Goal: Task Accomplishment & Management: Manage account settings

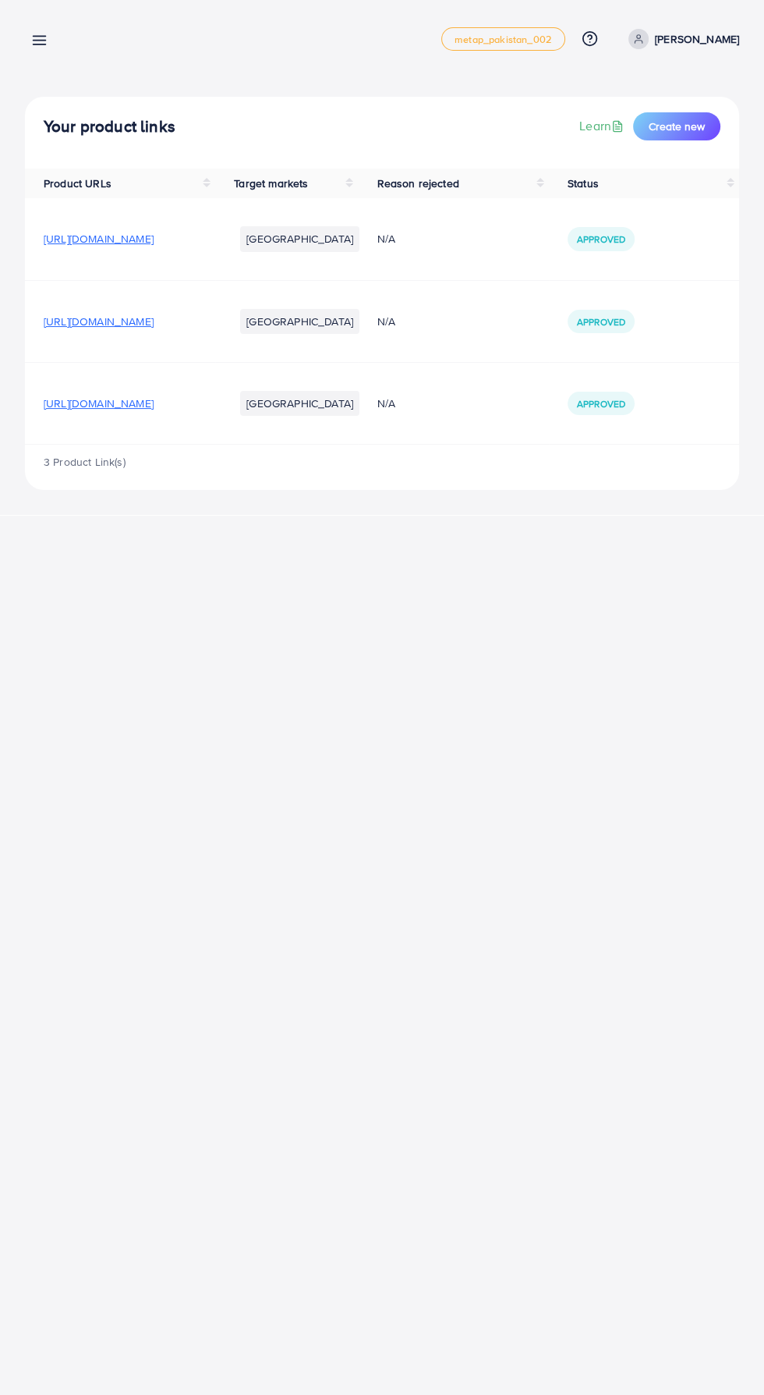
click at [47, 44] on icon at bounding box center [39, 40] width 16 height 16
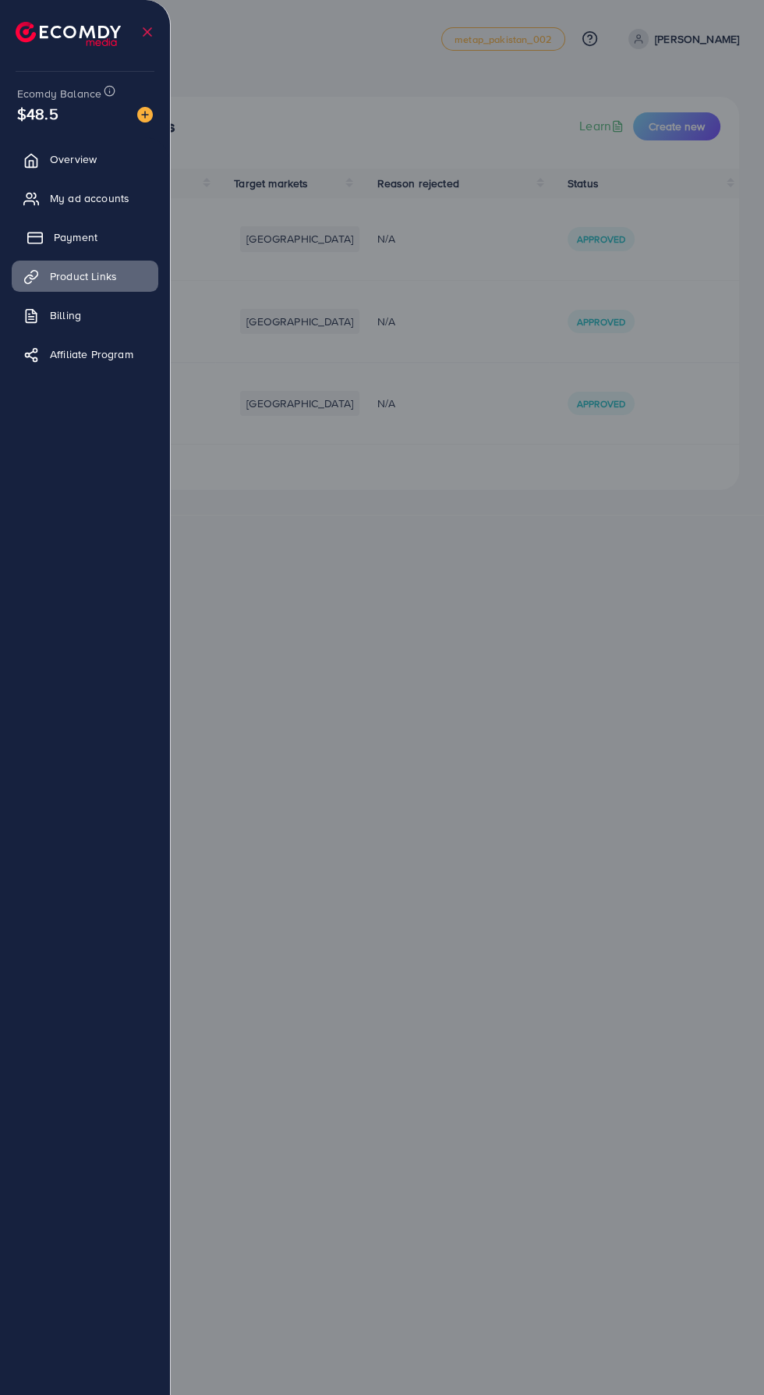
click at [55, 237] on span "Payment" at bounding box center [76, 237] width 44 height 16
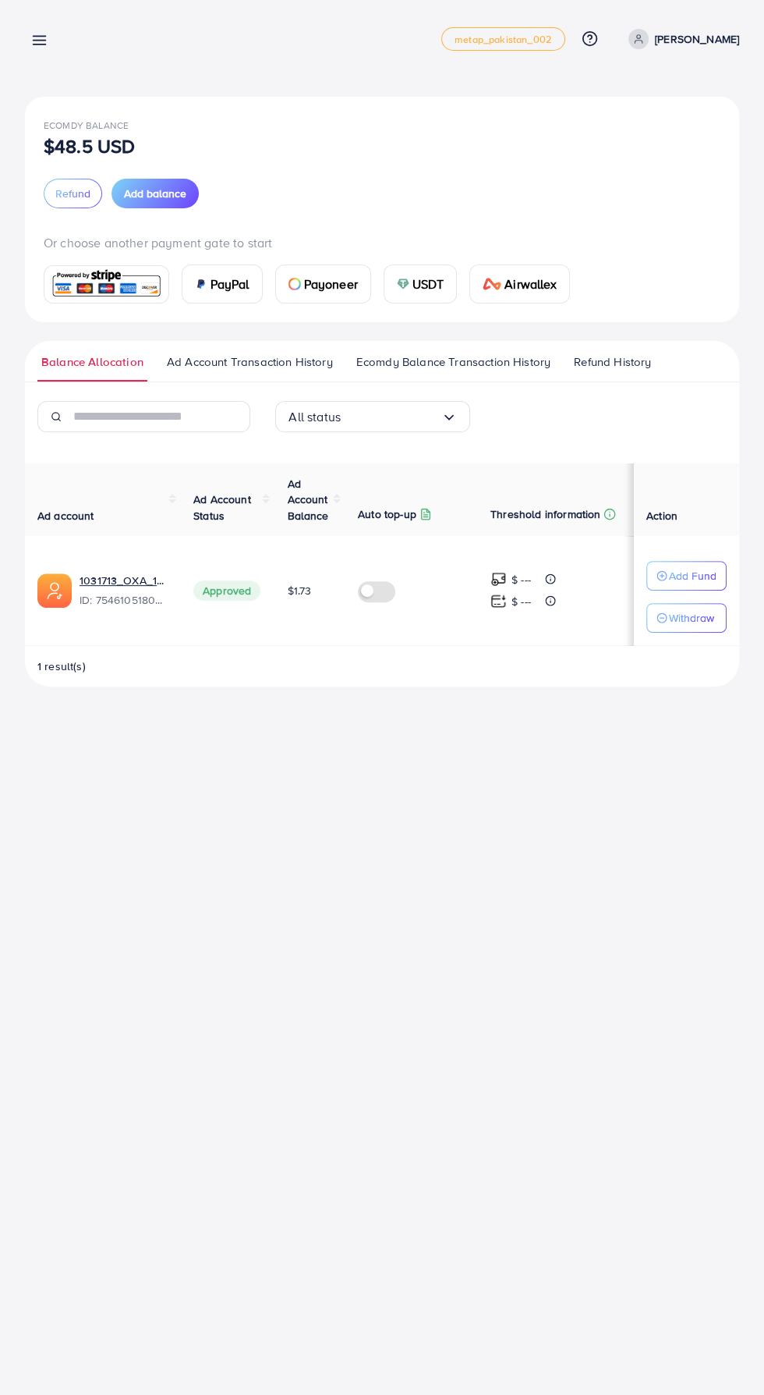
click at [47, 36] on icon at bounding box center [39, 40] width 16 height 16
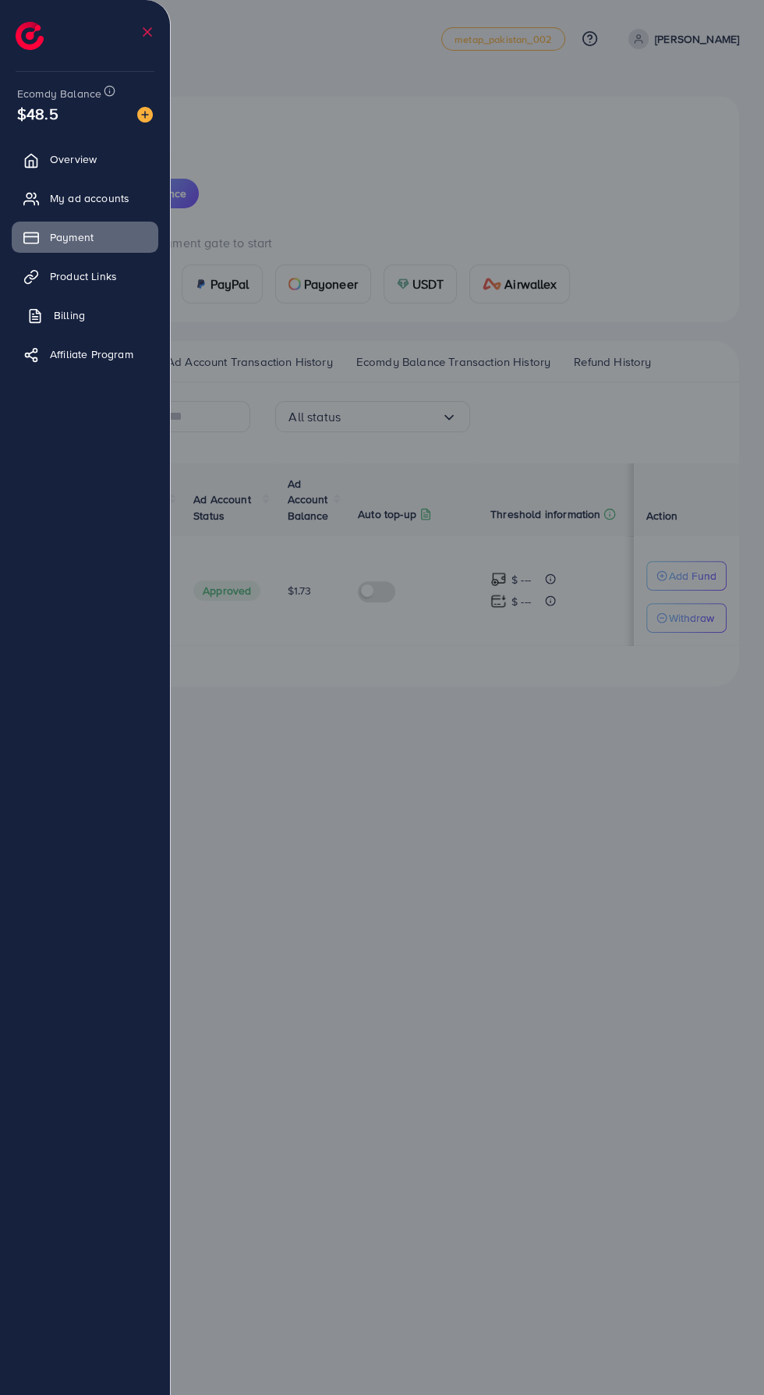
click at [48, 317] on link "Billing" at bounding box center [85, 315] width 147 height 31
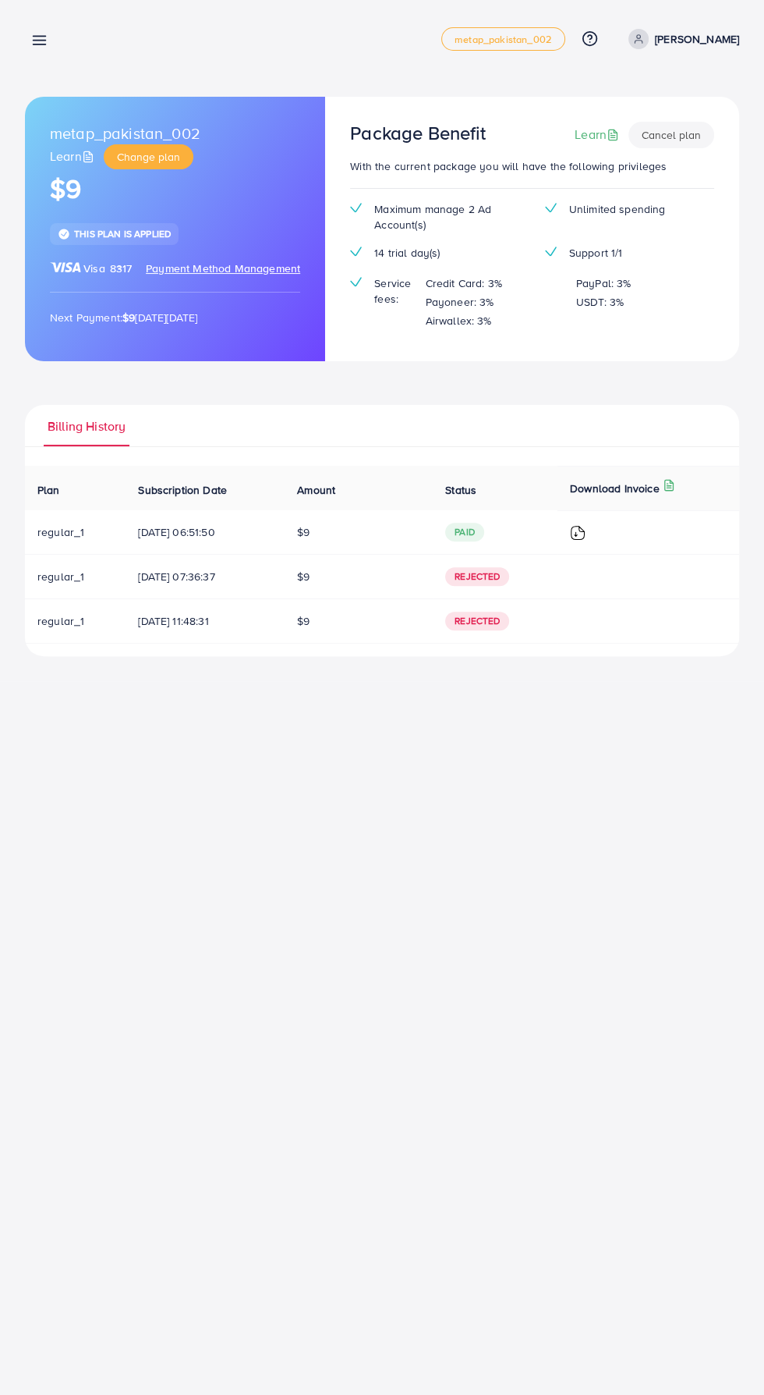
click at [39, 37] on line at bounding box center [40, 37] width 12 height 0
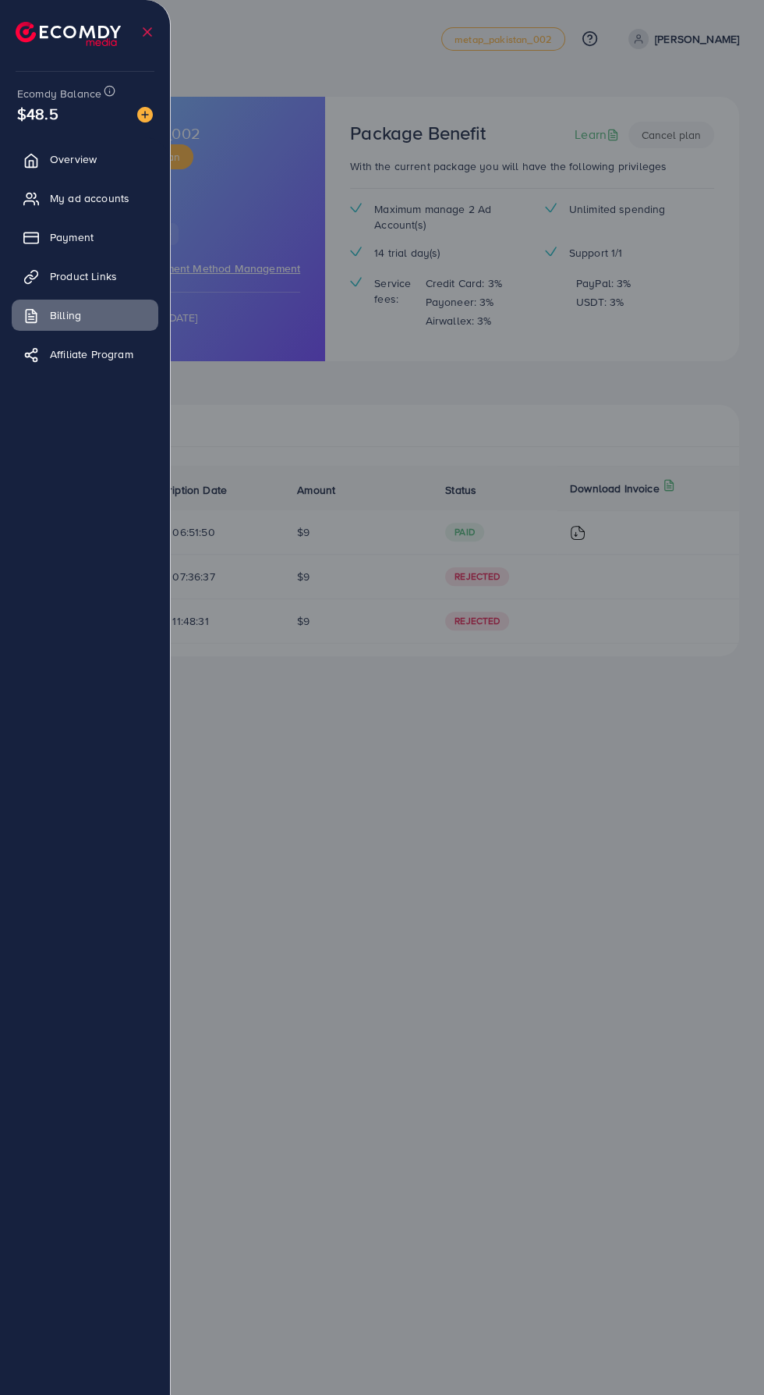
click at [49, 38] on img at bounding box center [68, 34] width 105 height 24
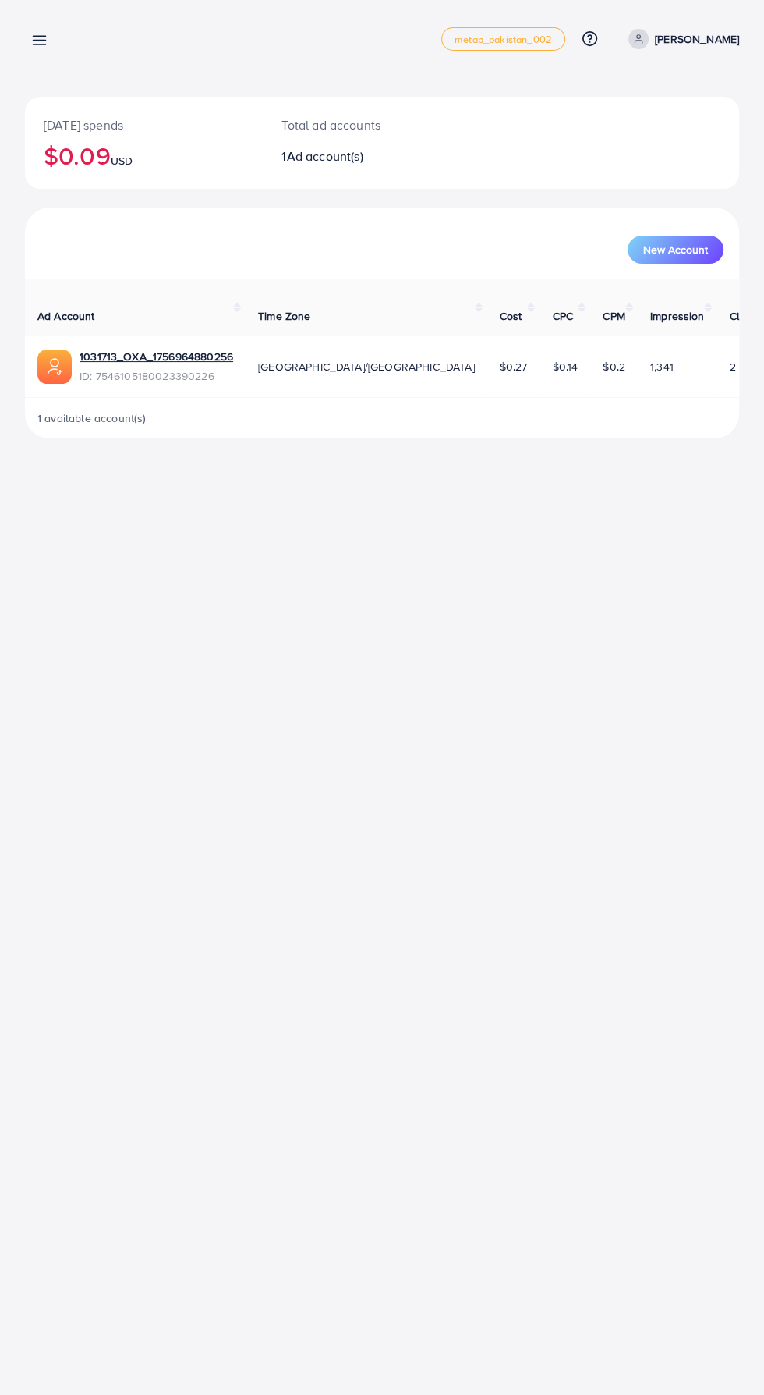
click at [39, 41] on line at bounding box center [40, 41] width 12 height 0
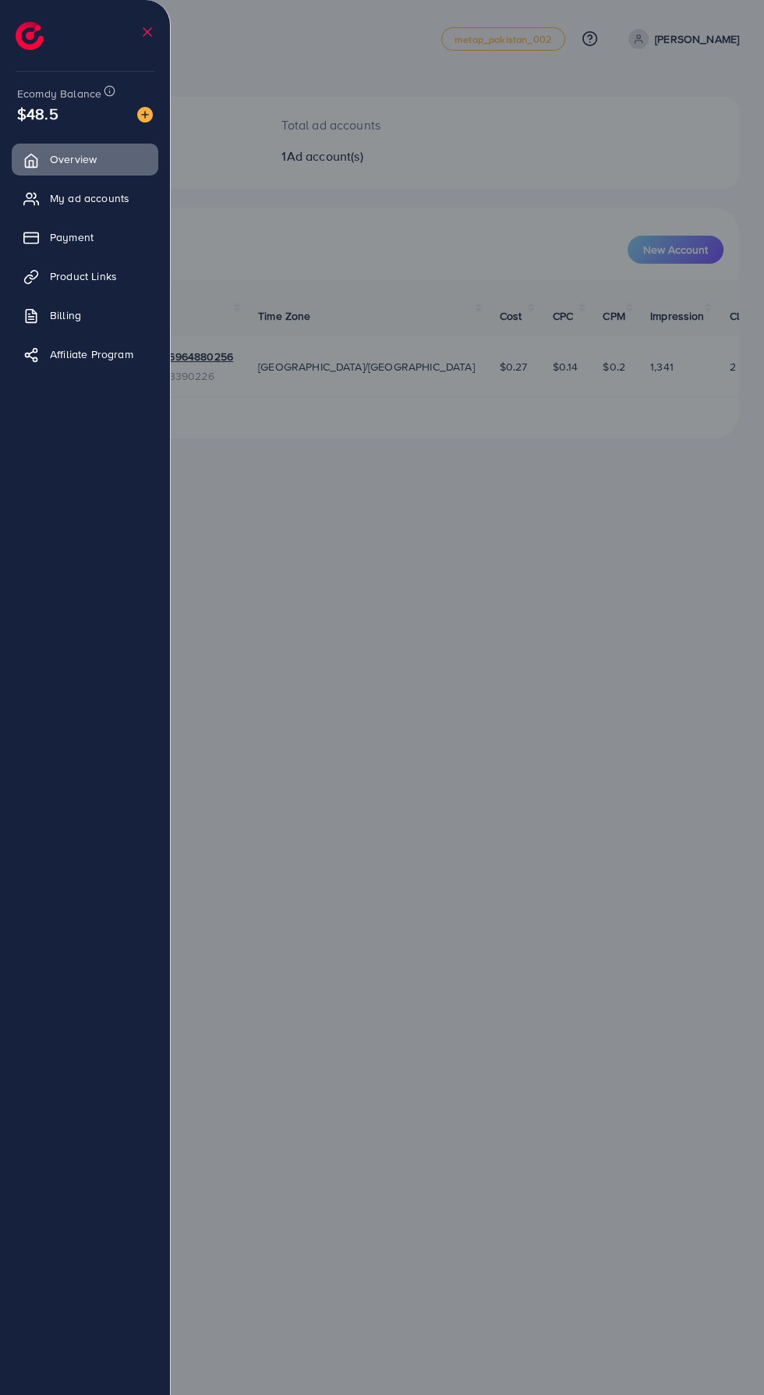
click at [306, 435] on div at bounding box center [382, 837] width 764 height 1674
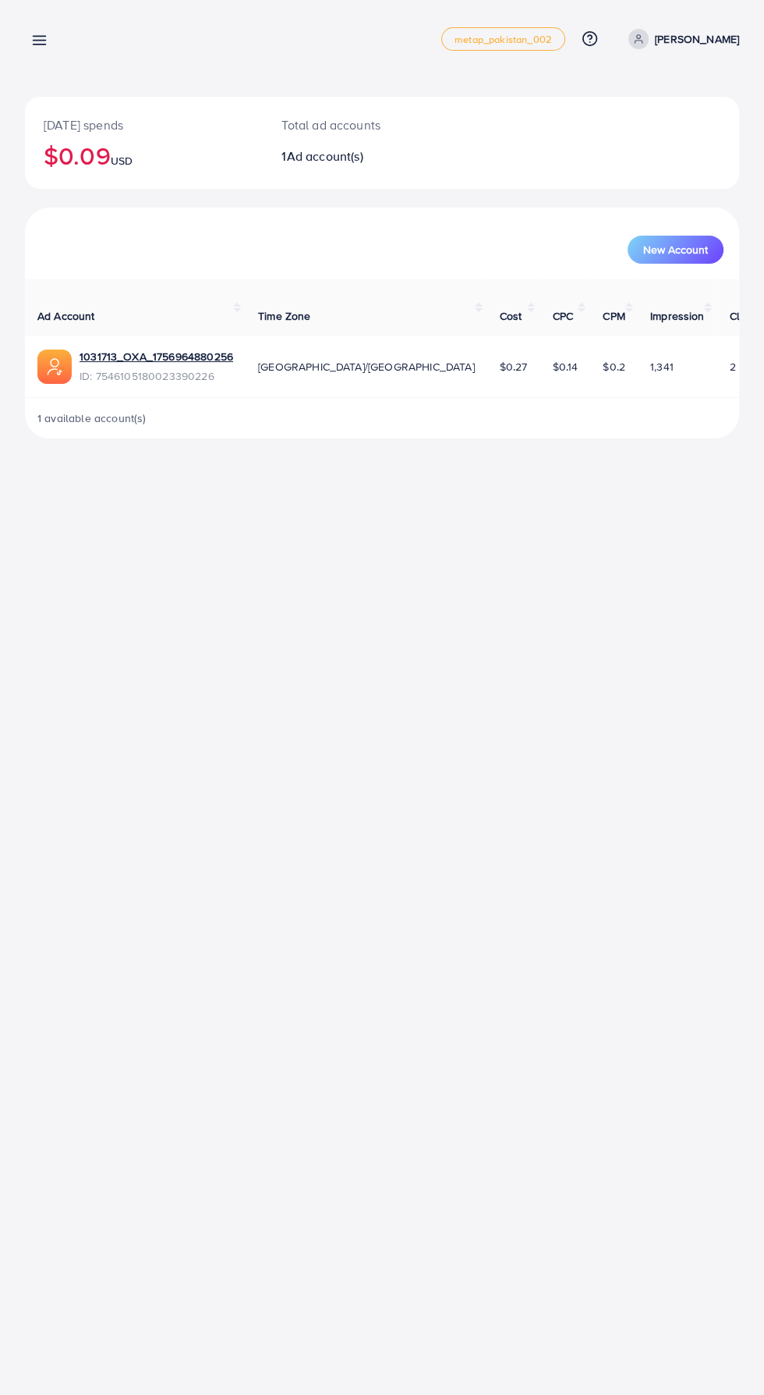
click at [41, 38] on icon at bounding box center [39, 40] width 16 height 16
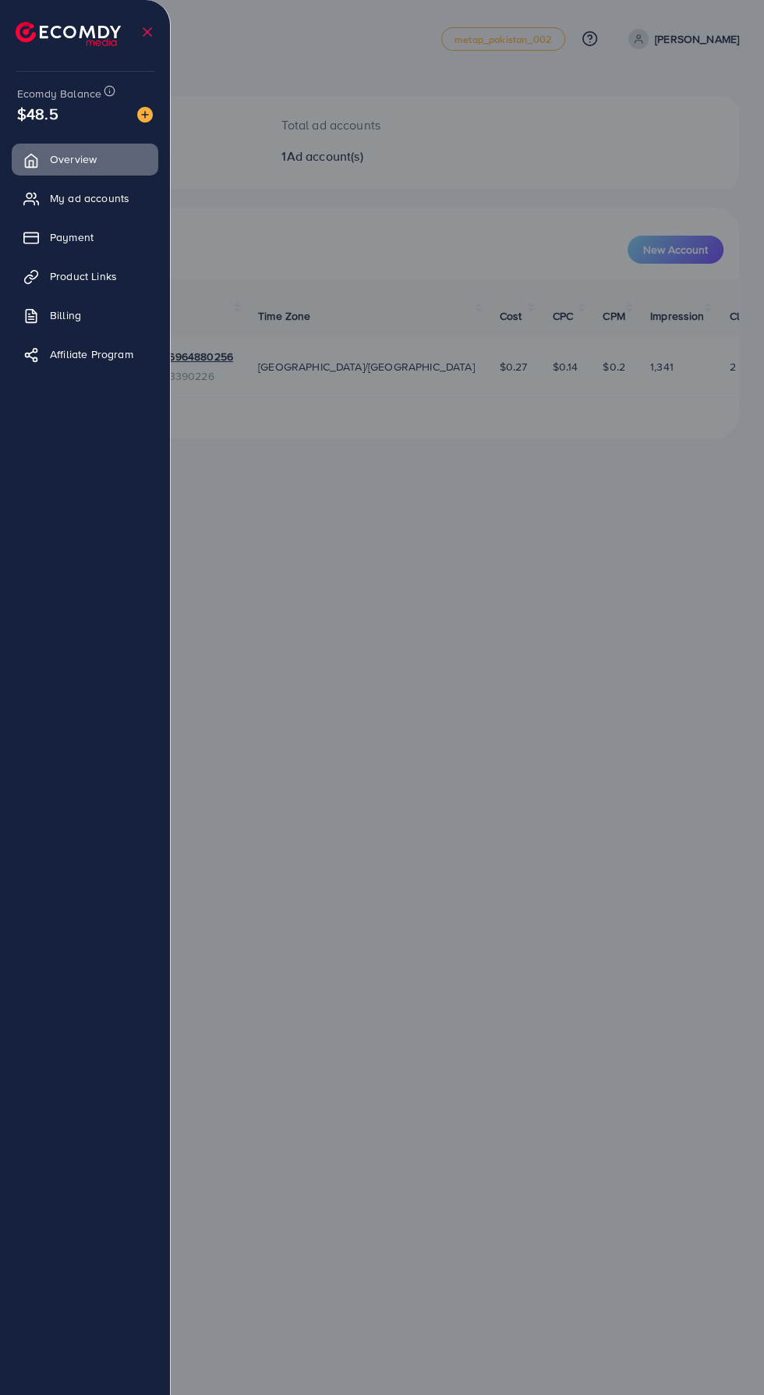
click at [38, 66] on div "Ecomdy Balance $48.5 Overview My ad accounts Payment Product Links Billing Affi…" at bounding box center [85, 697] width 171 height 1395
click at [51, 318] on link "Billing" at bounding box center [85, 315] width 147 height 31
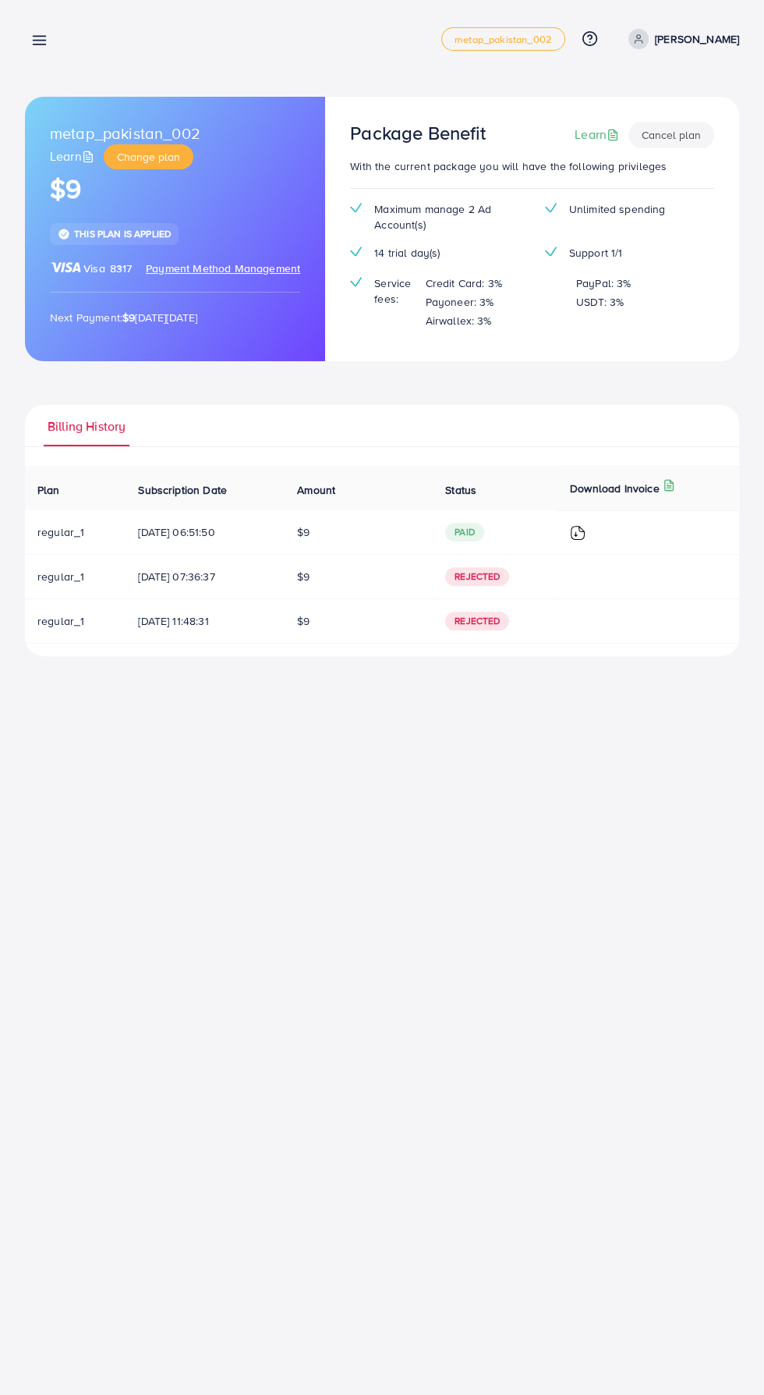
click at [39, 44] on line at bounding box center [40, 44] width 12 height 0
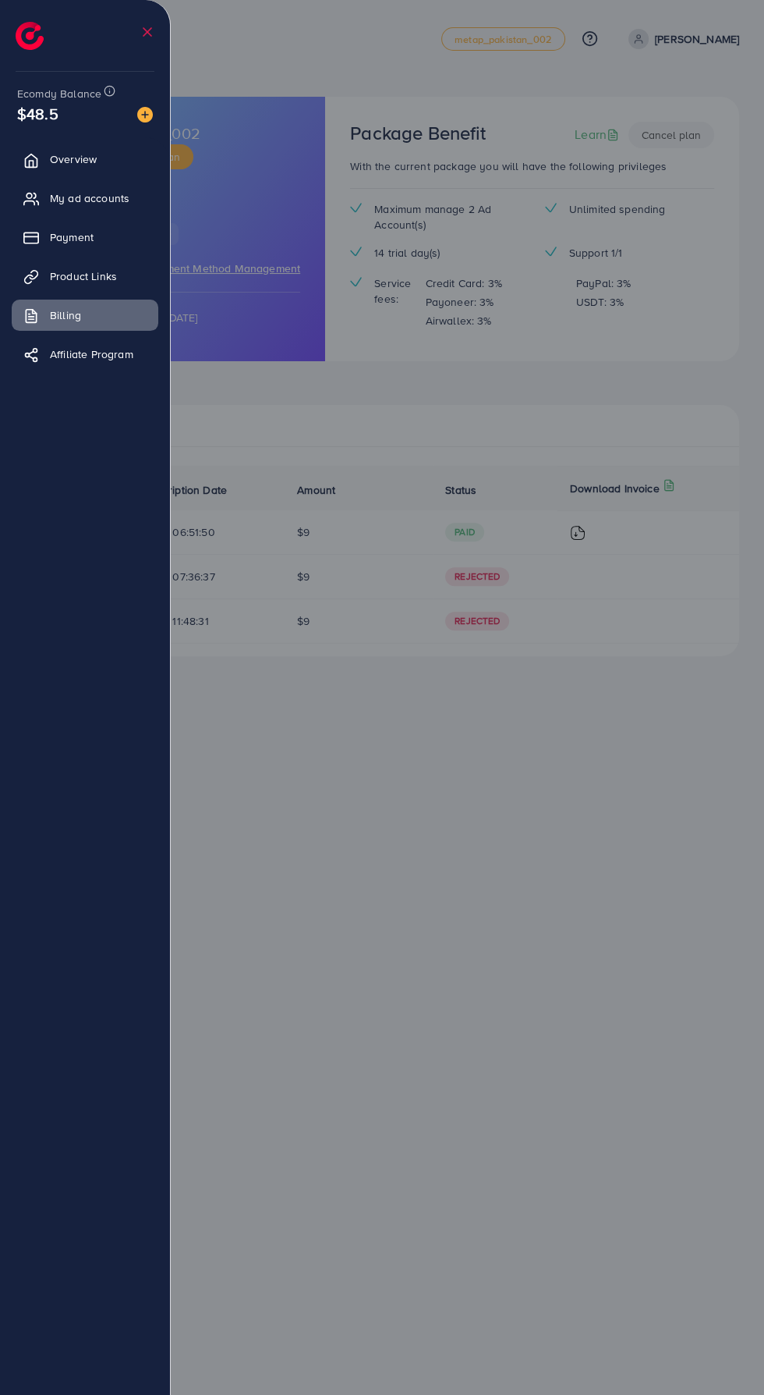
click at [308, 378] on div at bounding box center [382, 837] width 764 height 1674
